Goal: Obtain resource: Download file/media

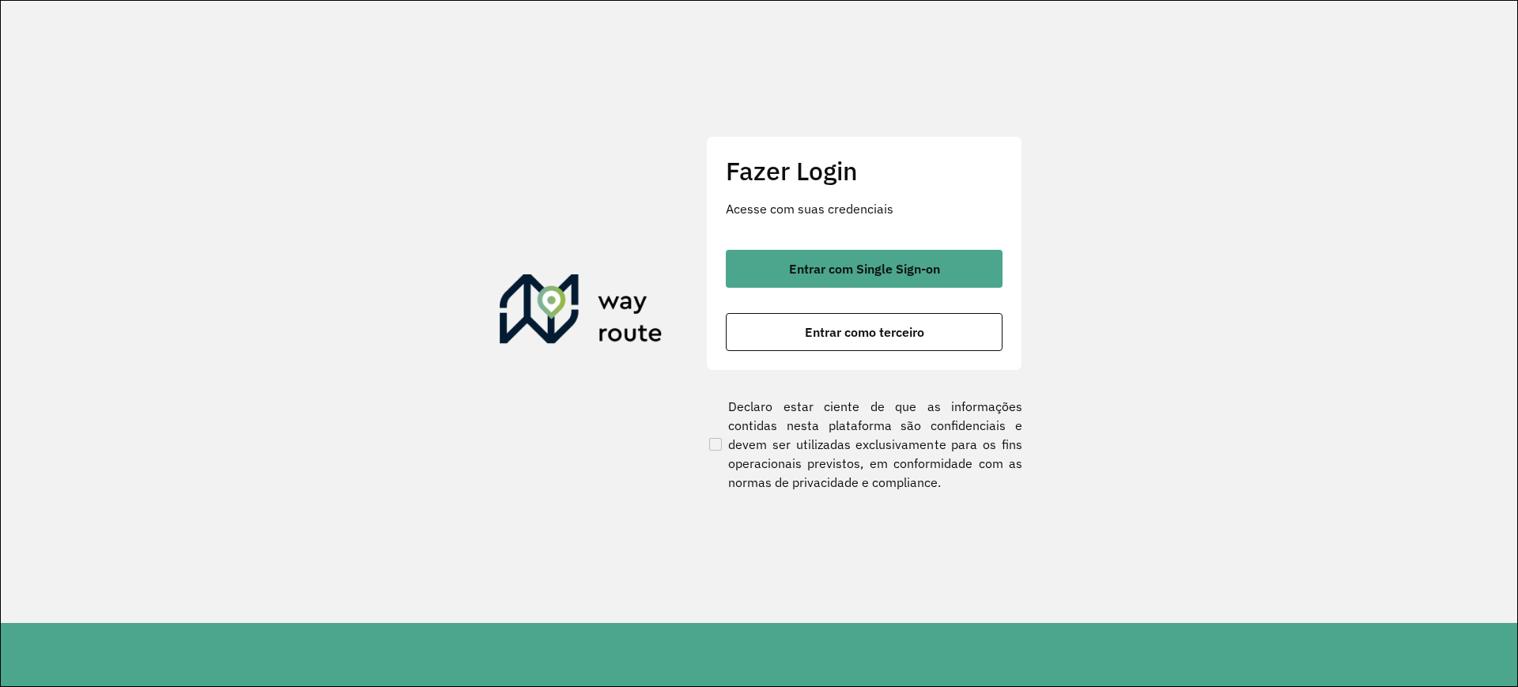
click at [1410, 297] on section "Fazer Login Acesse com suas credenciais Entrar com Single Sign-on Entrar como t…" at bounding box center [759, 312] width 1516 height 622
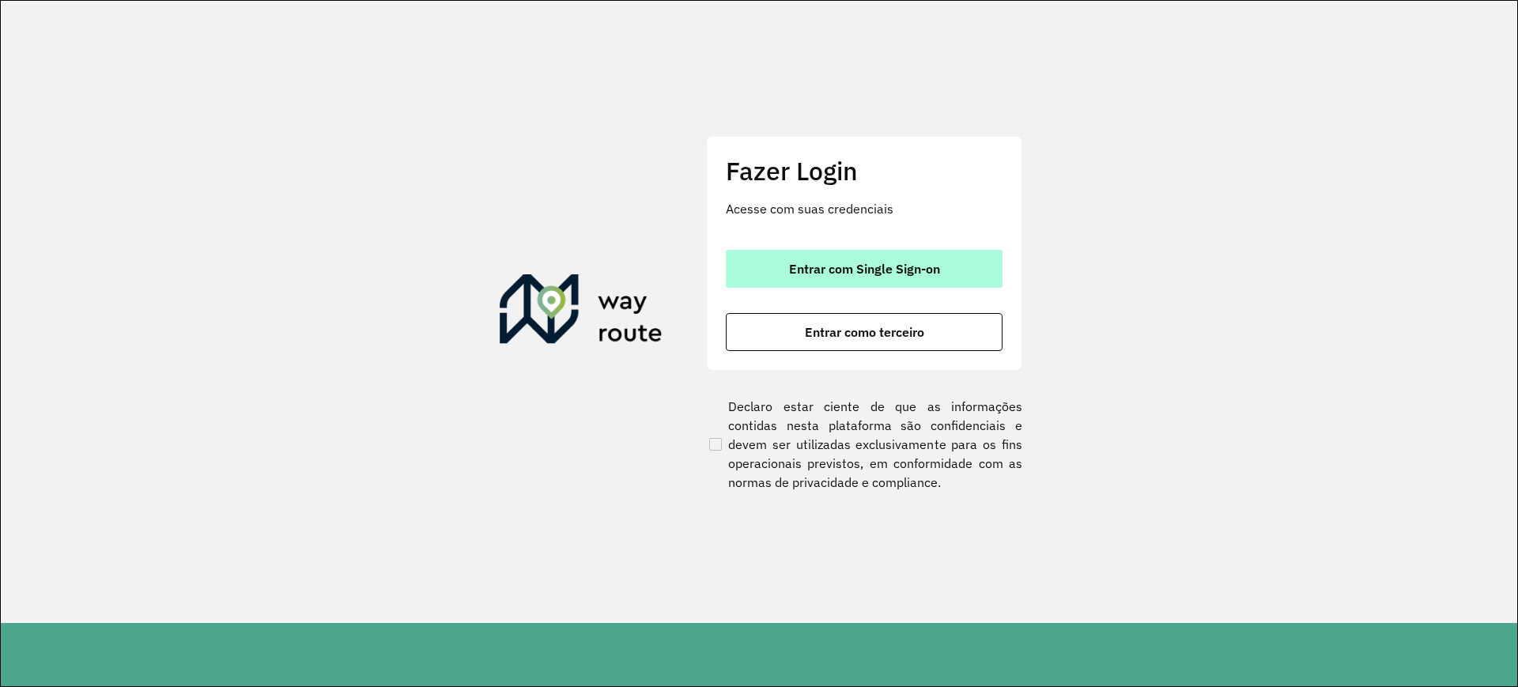
click at [963, 262] on button "Entrar com Single Sign-on" at bounding box center [864, 269] width 277 height 38
click at [952, 262] on button "Entrar com Single Sign-on" at bounding box center [864, 269] width 277 height 38
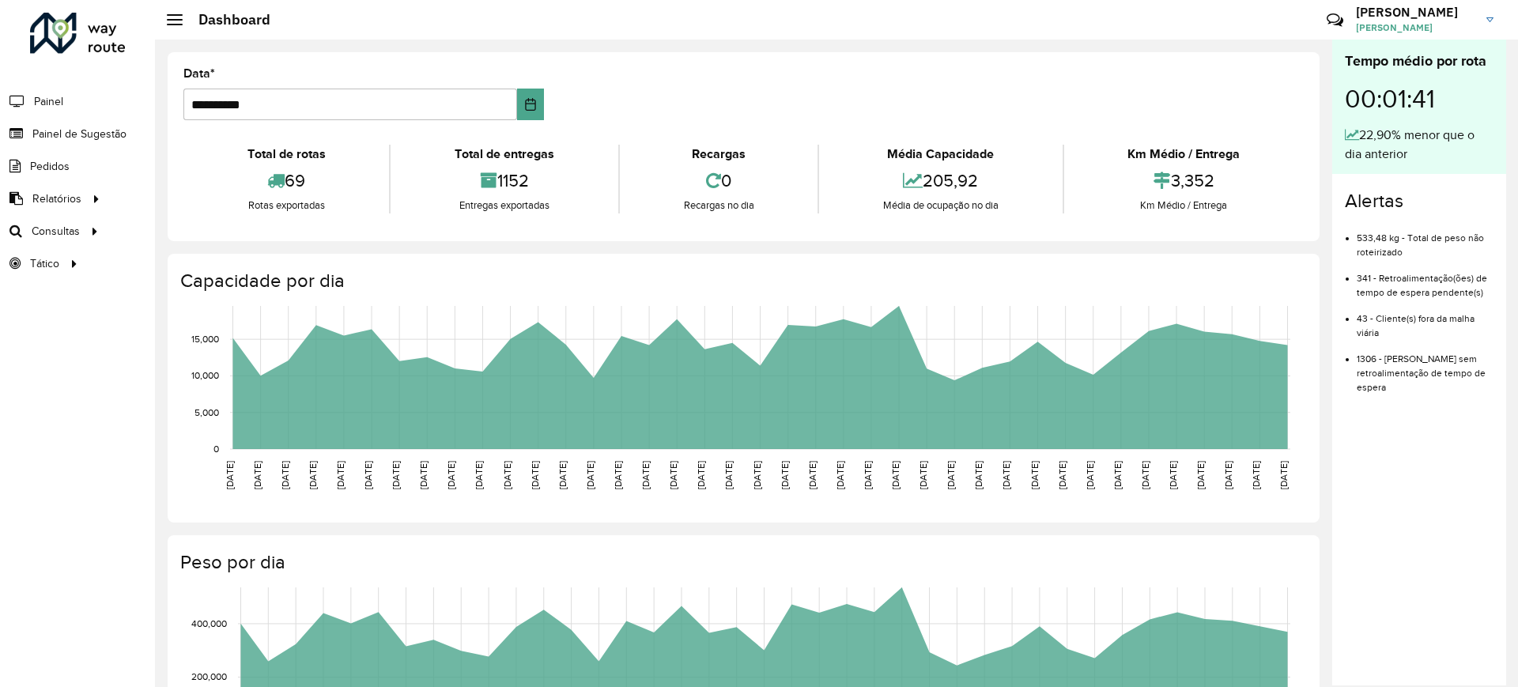
drag, startPoint x: 1431, startPoint y: 520, endPoint x: 1390, endPoint y: 520, distance: 40.3
click at [1431, 520] on div "Tempo médio por rota 00:01:41 22,90% menor que o dia anterior Alertas 533,48 kg…" at bounding box center [1419, 363] width 174 height 646
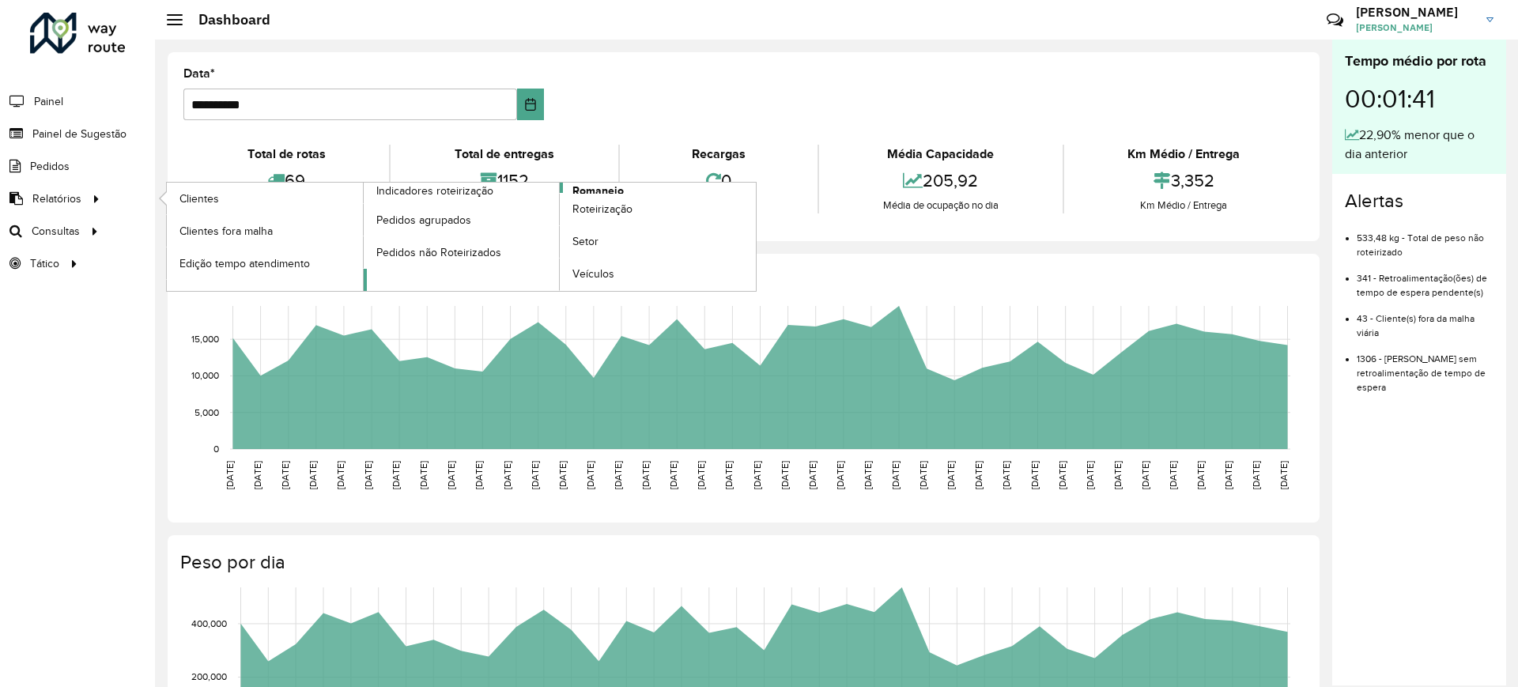
click at [627, 191] on link "Romaneio" at bounding box center [560, 237] width 393 height 108
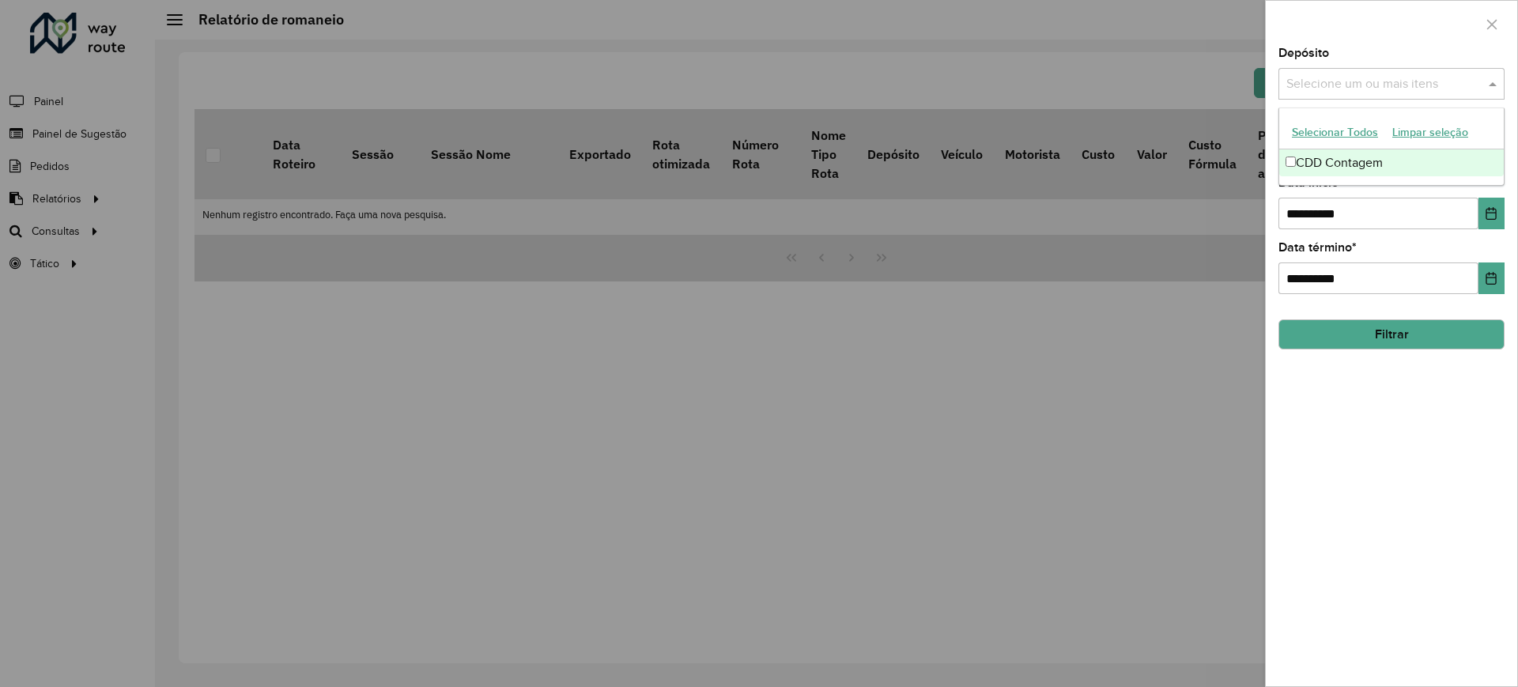
click at [1327, 91] on input "text" at bounding box center [1383, 84] width 202 height 19
click at [1315, 156] on div "CDD Contagem" at bounding box center [1391, 162] width 225 height 27
click at [1483, 217] on button "Choose Date" at bounding box center [1491, 214] width 26 height 32
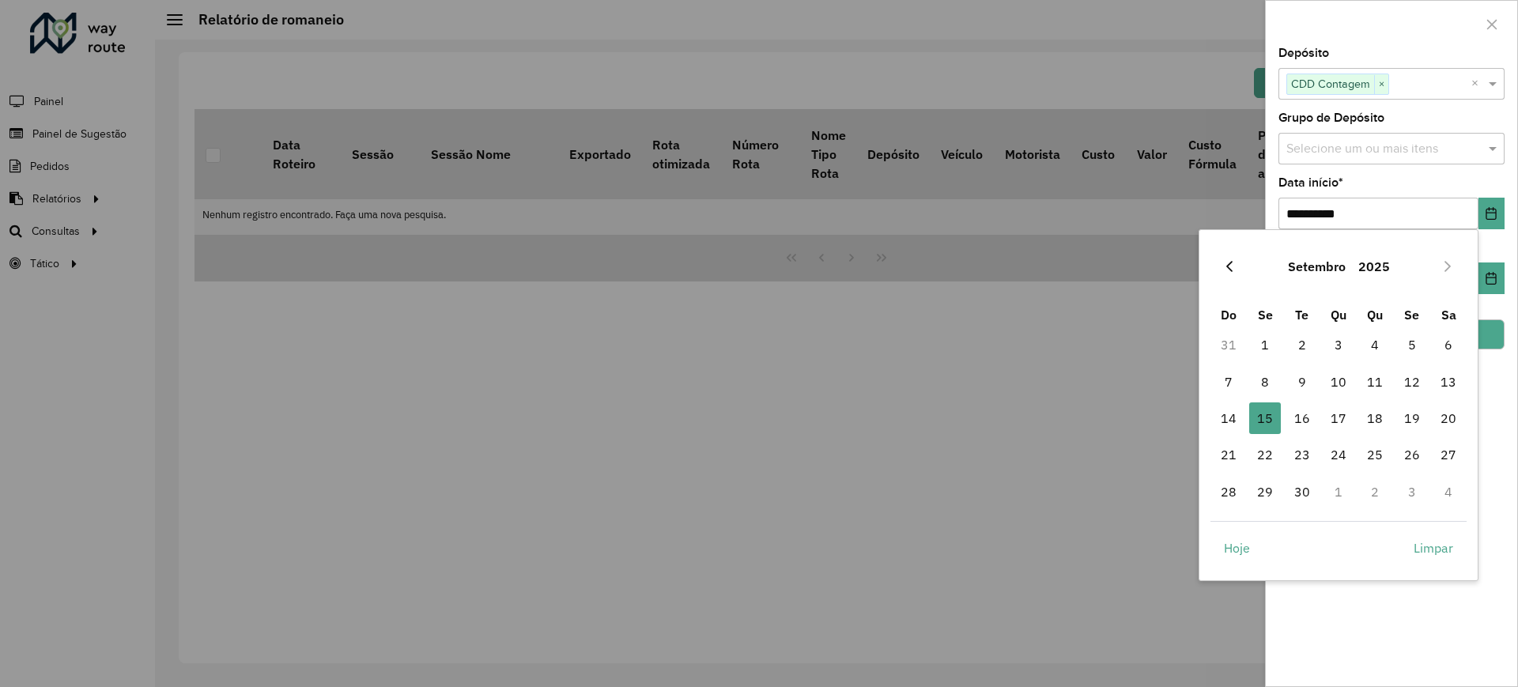
click at [1233, 270] on icon "Previous Month" at bounding box center [1229, 266] width 13 height 13
click at [1418, 342] on span "1" at bounding box center [1412, 345] width 32 height 32
type input "**********"
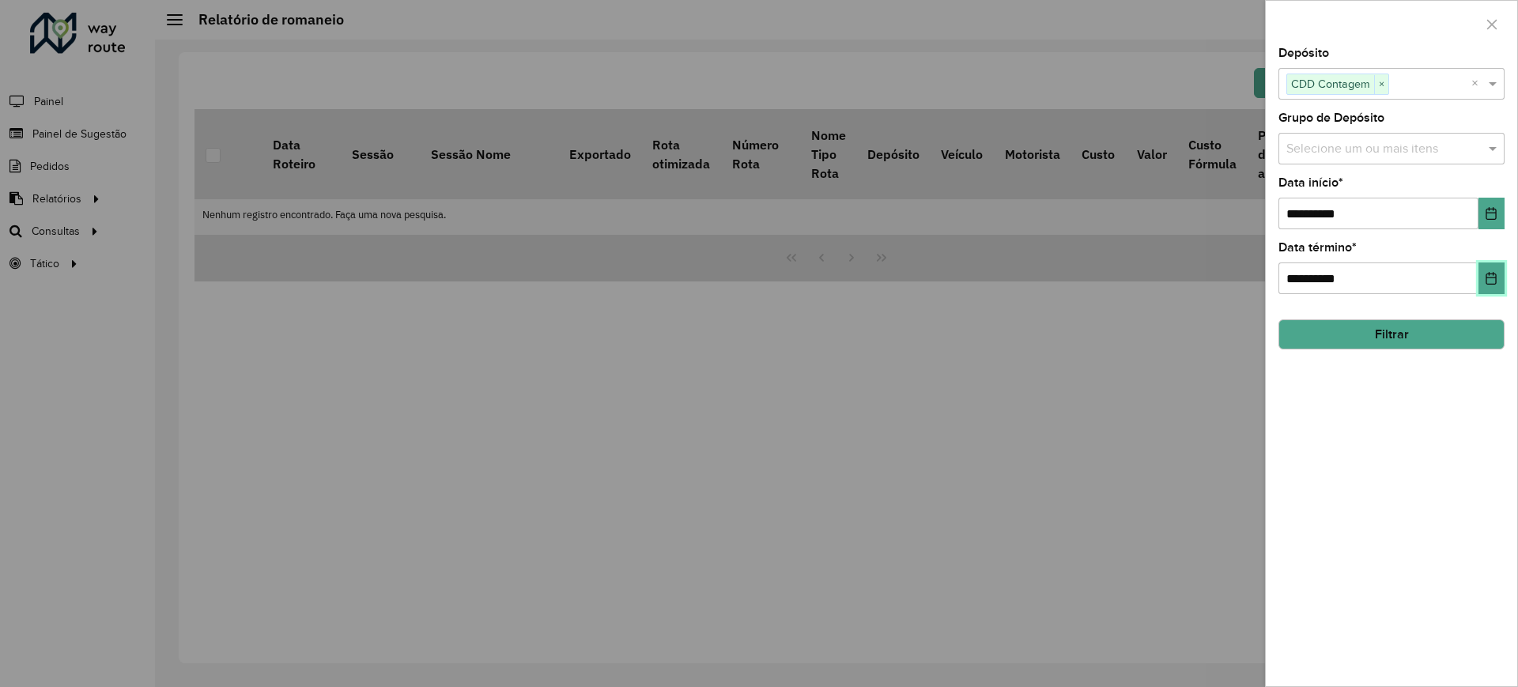
click at [1485, 274] on icon "Choose Date" at bounding box center [1491, 278] width 13 height 13
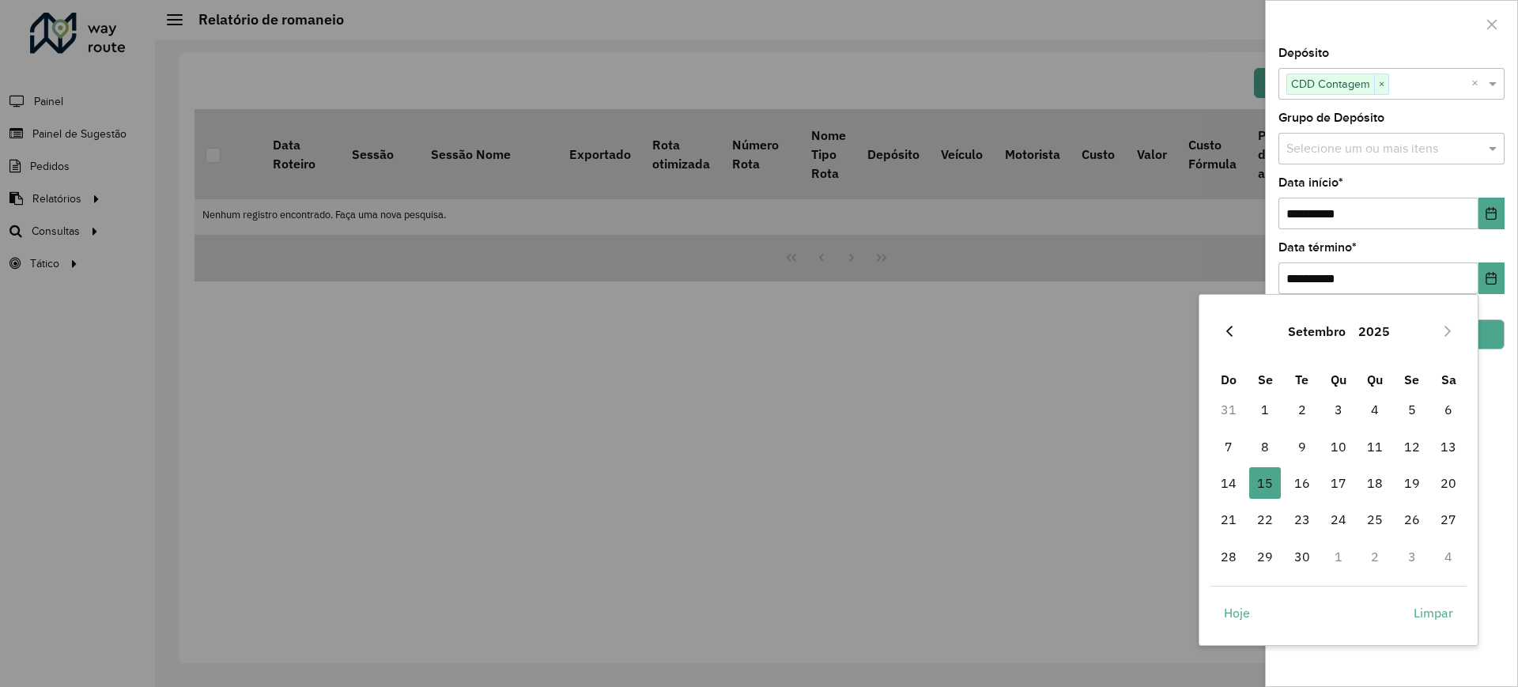
click at [1240, 323] on button "Previous Month" at bounding box center [1229, 331] width 25 height 25
click at [1234, 598] on span "31" at bounding box center [1229, 593] width 32 height 32
type input "**********"
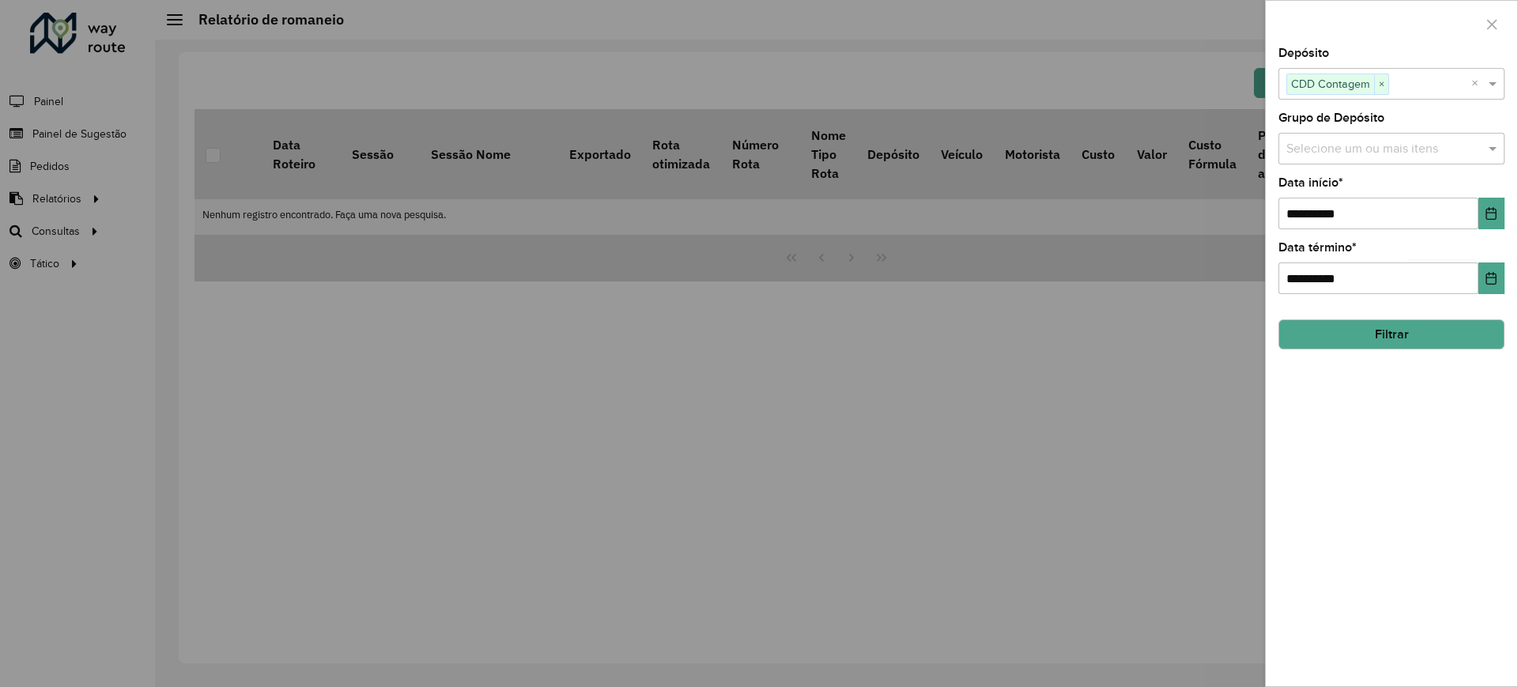
click at [1449, 343] on button "Filtrar" at bounding box center [1391, 334] width 226 height 30
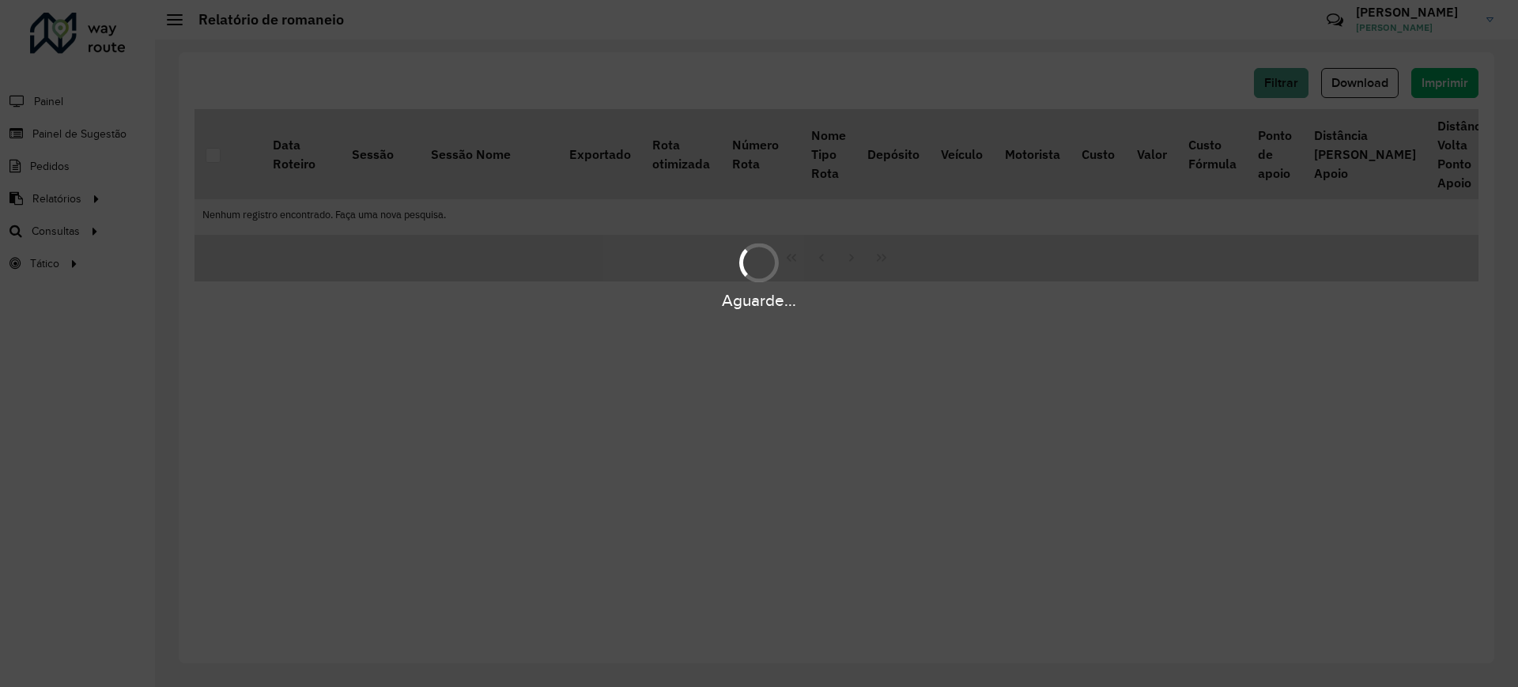
click at [1455, 345] on div "Aguarde..." at bounding box center [759, 343] width 1518 height 687
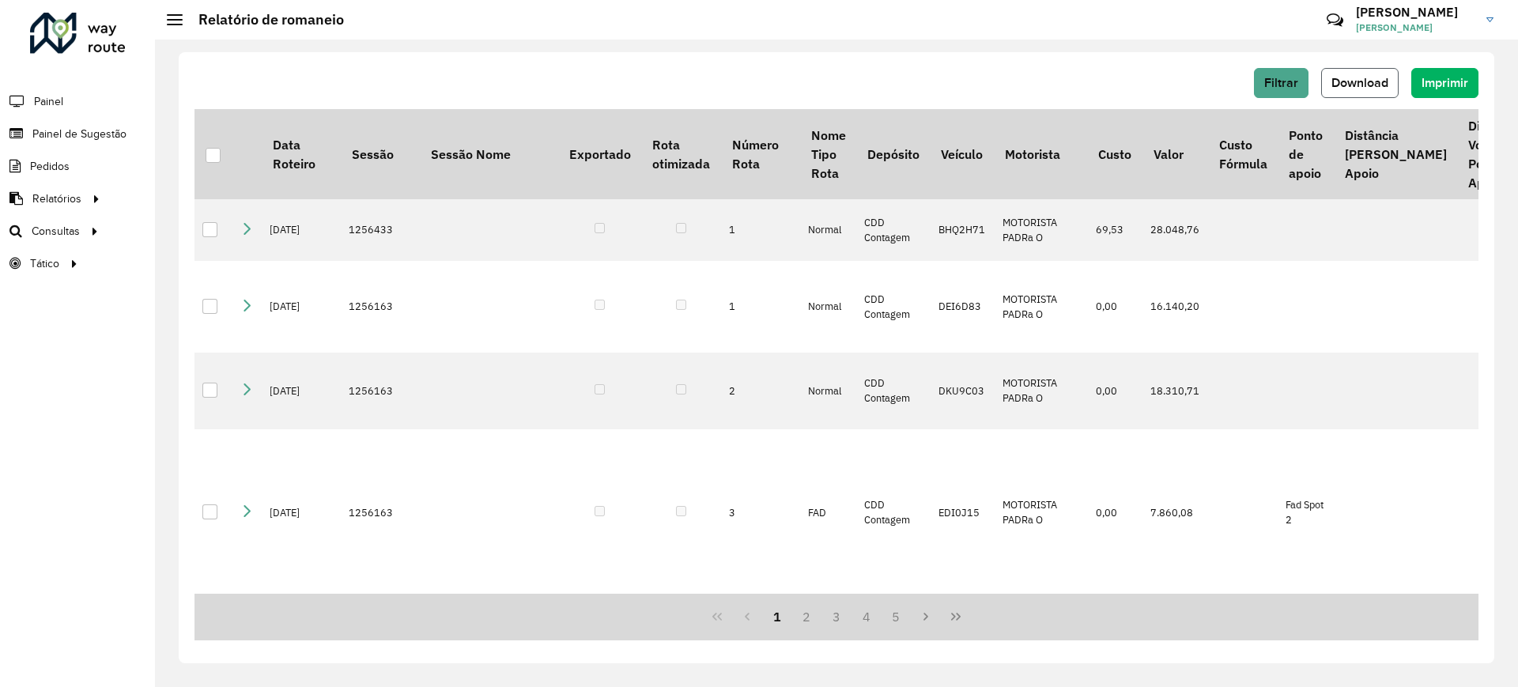
click at [1344, 78] on span "Download" at bounding box center [1359, 82] width 57 height 13
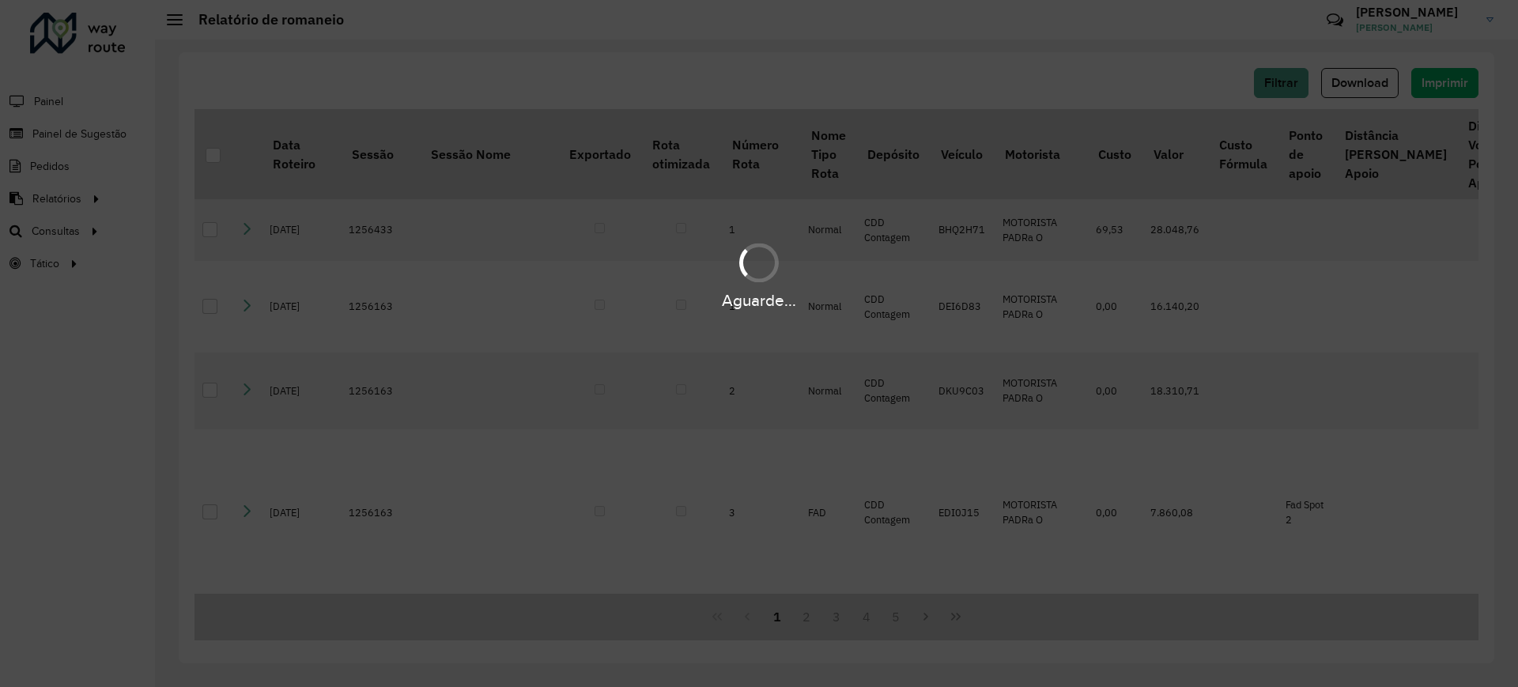
click at [1451, 271] on div "Aguarde..." at bounding box center [759, 274] width 1518 height 75
